Goal: Task Accomplishment & Management: Manage account settings

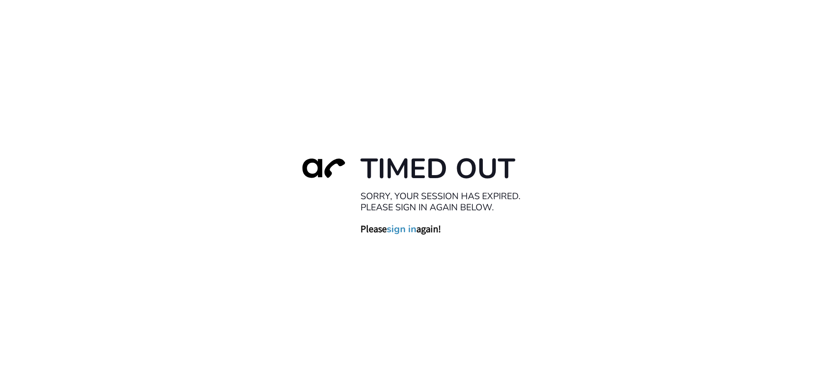
click at [396, 232] on link "sign in" at bounding box center [402, 229] width 30 height 12
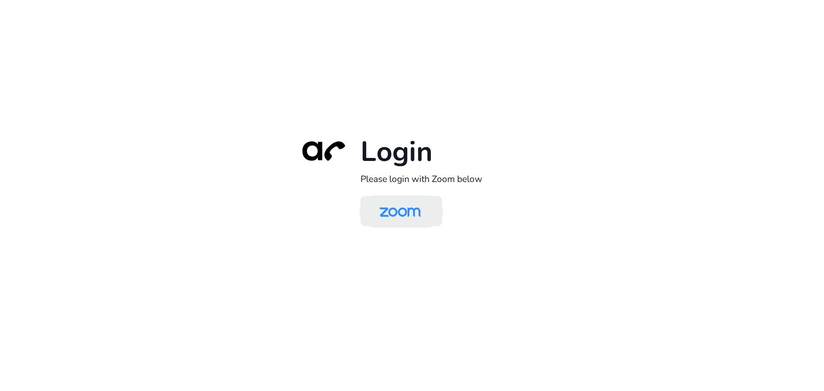
click at [409, 219] on img at bounding box center [399, 212] width 59 height 28
